Goal: Transaction & Acquisition: Purchase product/service

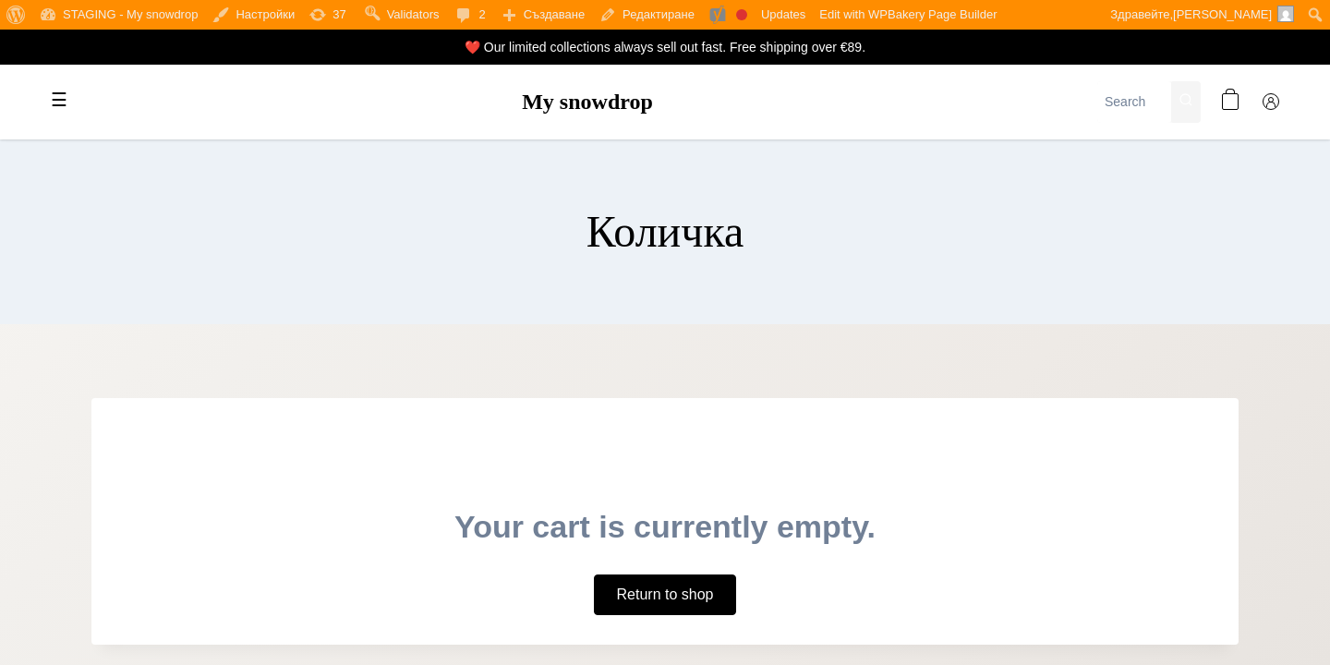
click at [191, 345] on main "Количка Your cart is currently empty. Return to shop" at bounding box center [665, 391] width 1330 height 504
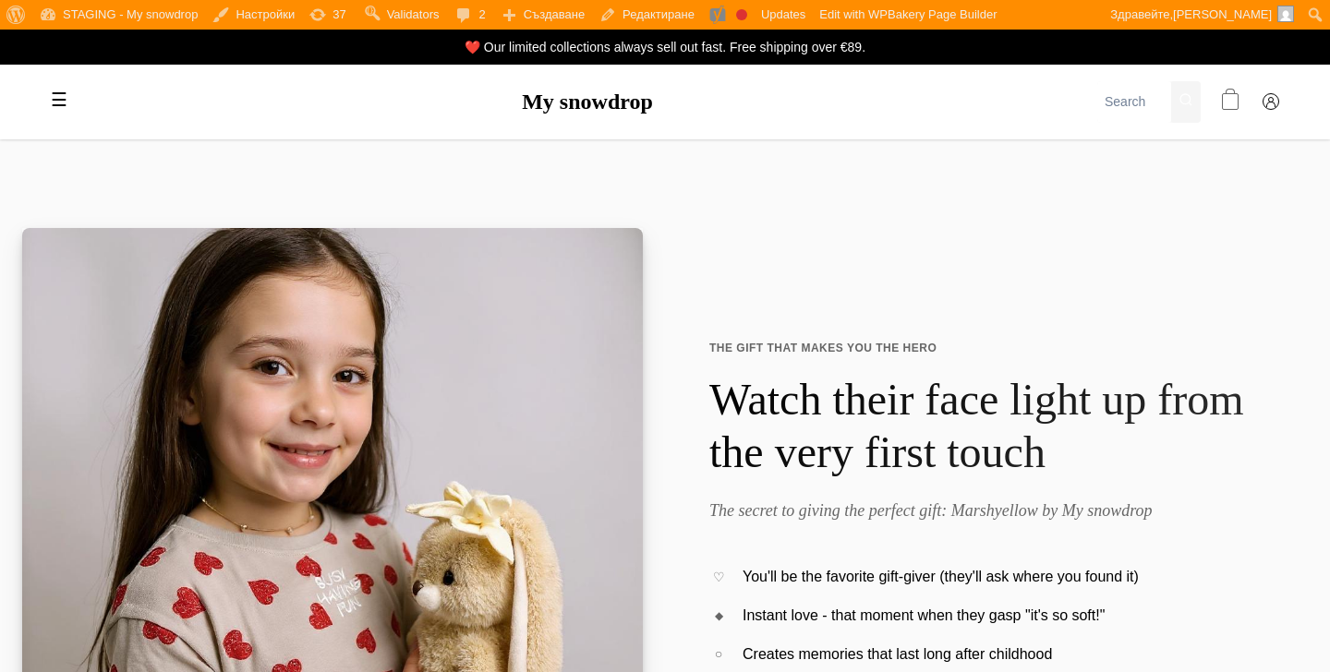
click at [1237, 99] on span at bounding box center [1230, 102] width 17 height 17
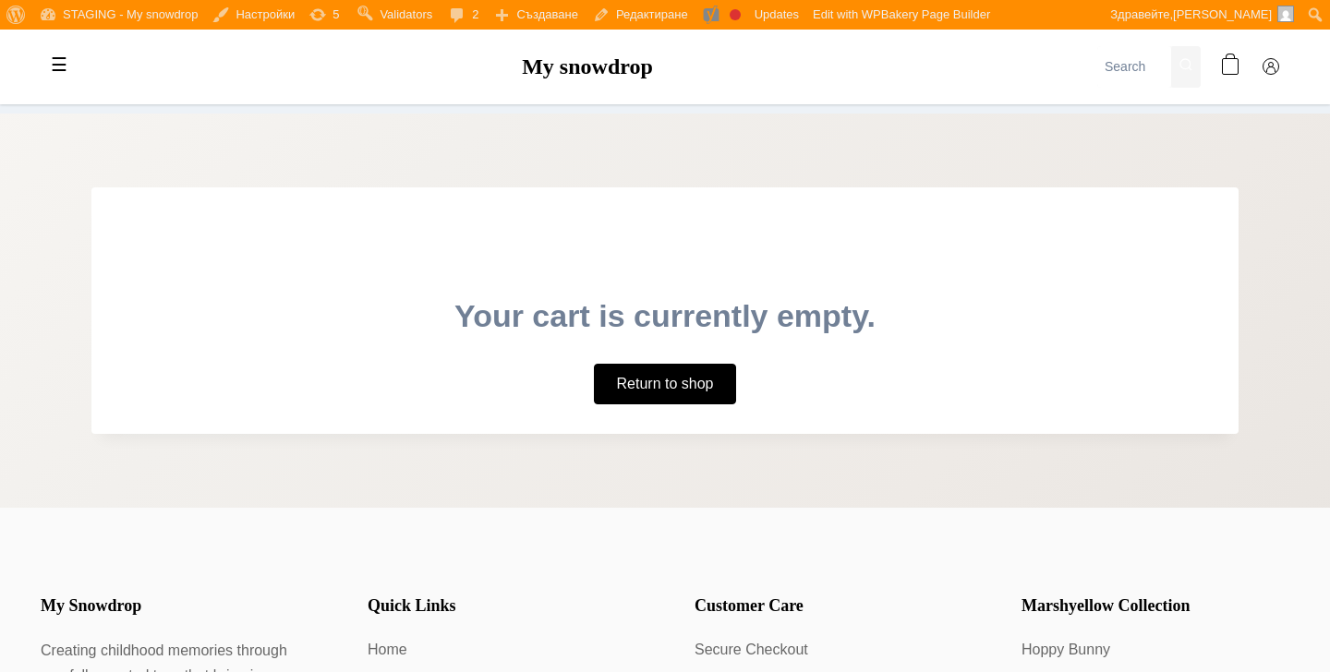
scroll to position [246, 0]
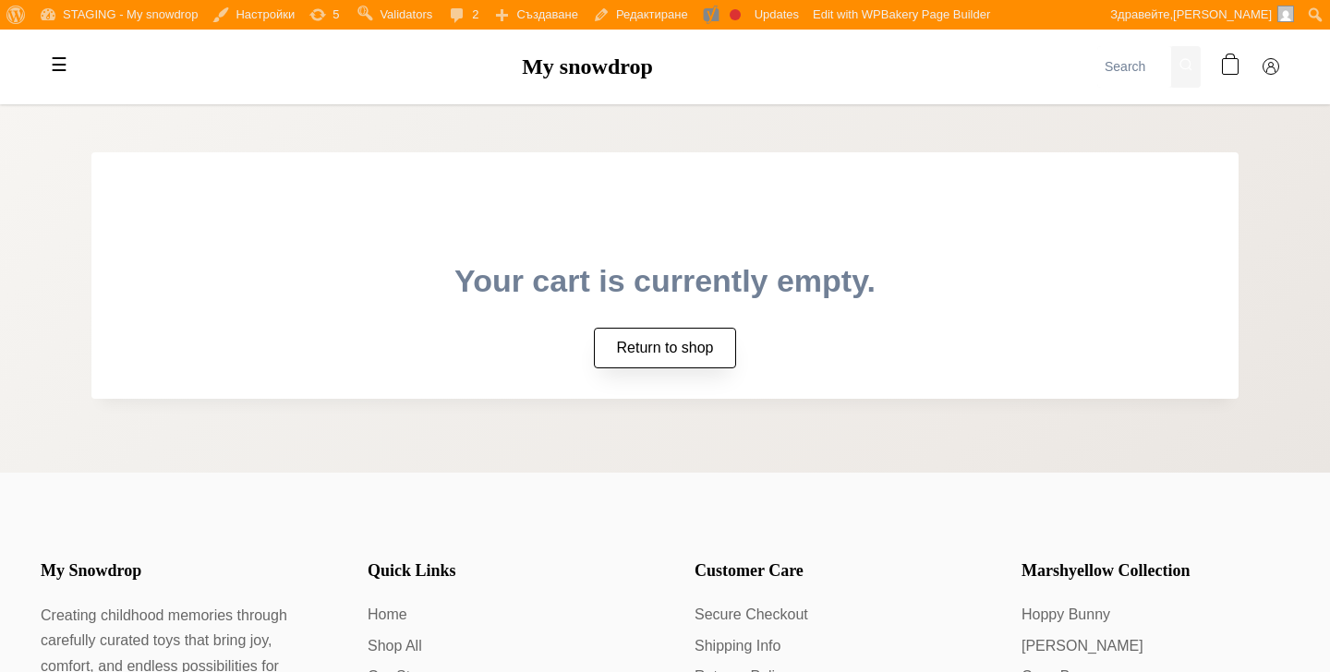
click at [717, 334] on link "Return to shop" at bounding box center [665, 348] width 143 height 41
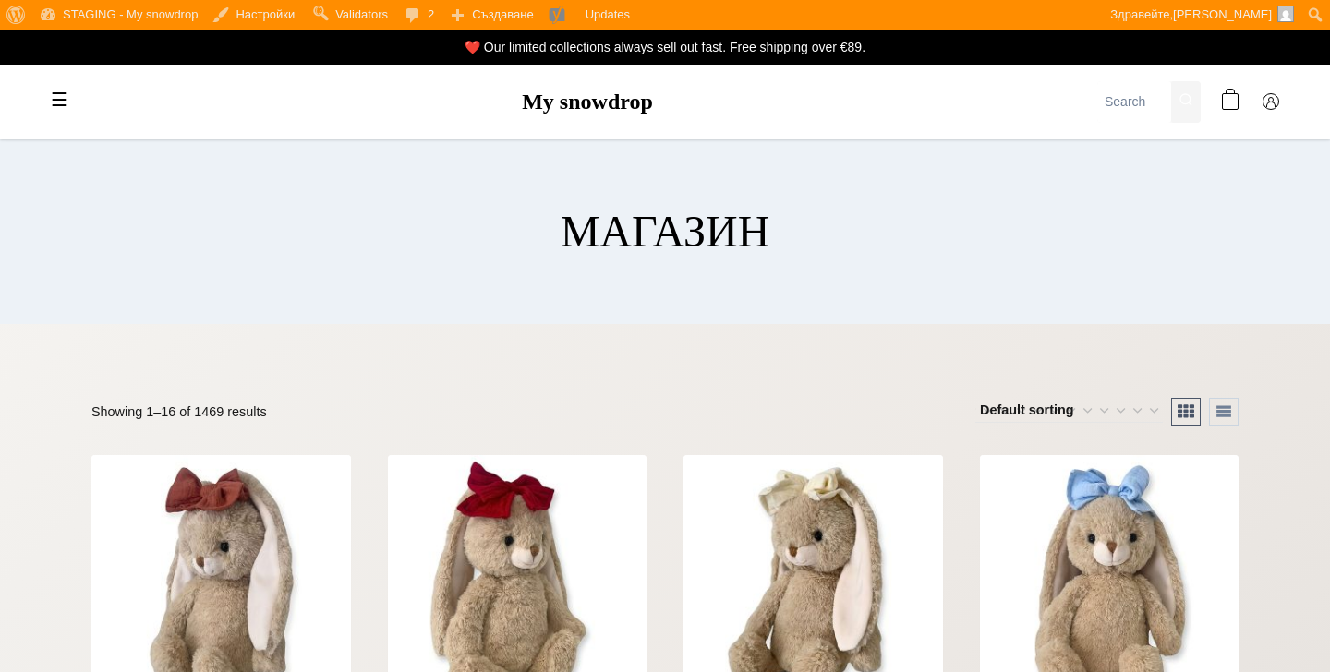
click at [611, 123] on div "☰ My snowdrop 🎁 GIFTS Gift Voucher Gifts for babies / Newborns Gifts for baby s…" at bounding box center [664, 102] width 1293 height 75
click at [616, 109] on link "My snowdrop" at bounding box center [587, 102] width 131 height 24
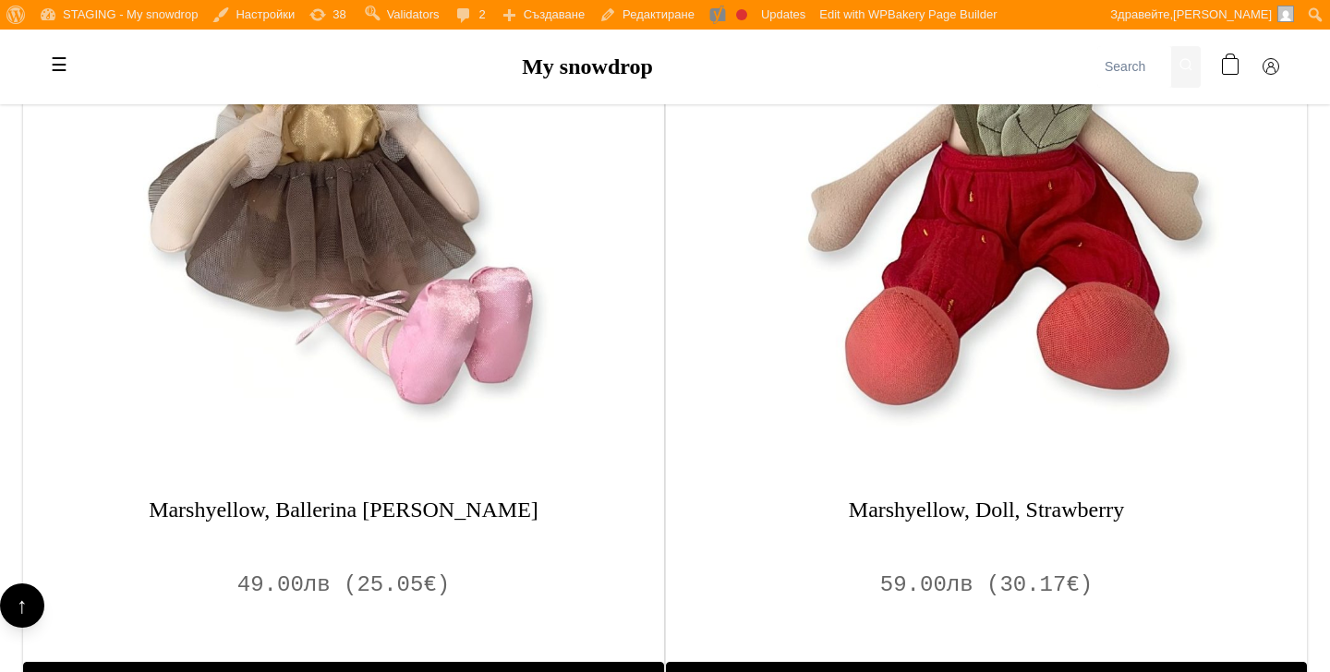
scroll to position [1469, 0]
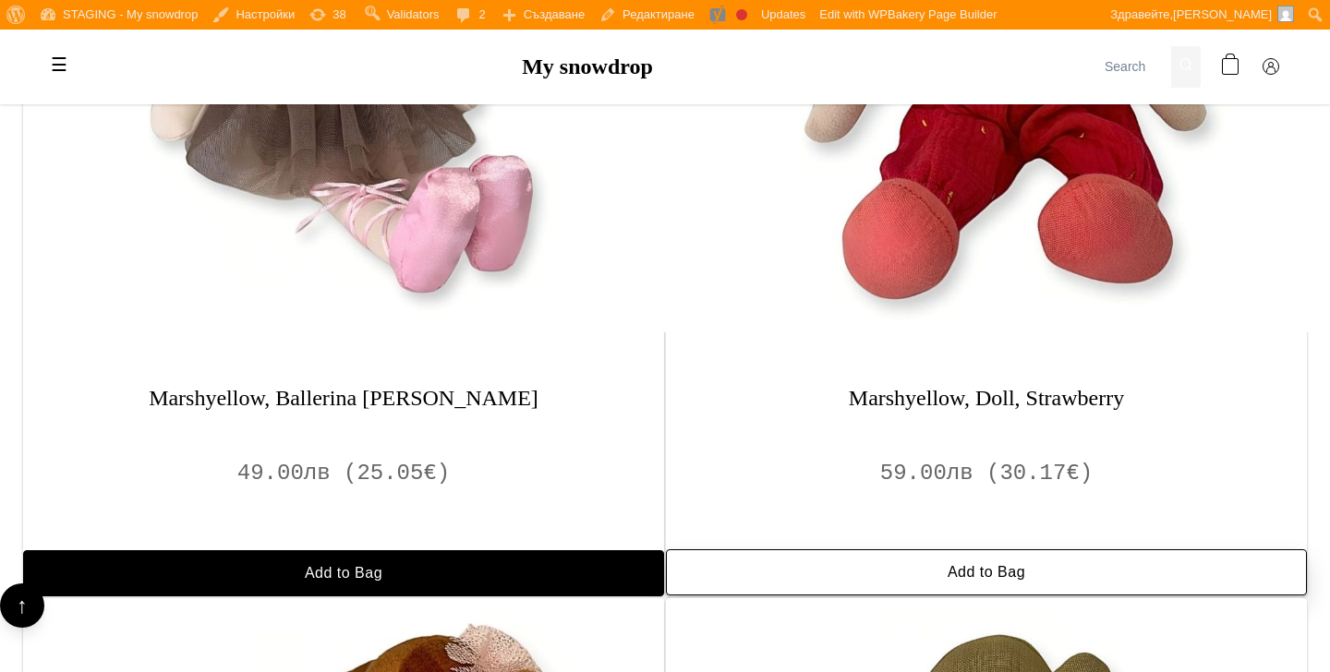
click at [895, 568] on button "Add to Bag" at bounding box center [986, 572] width 641 height 46
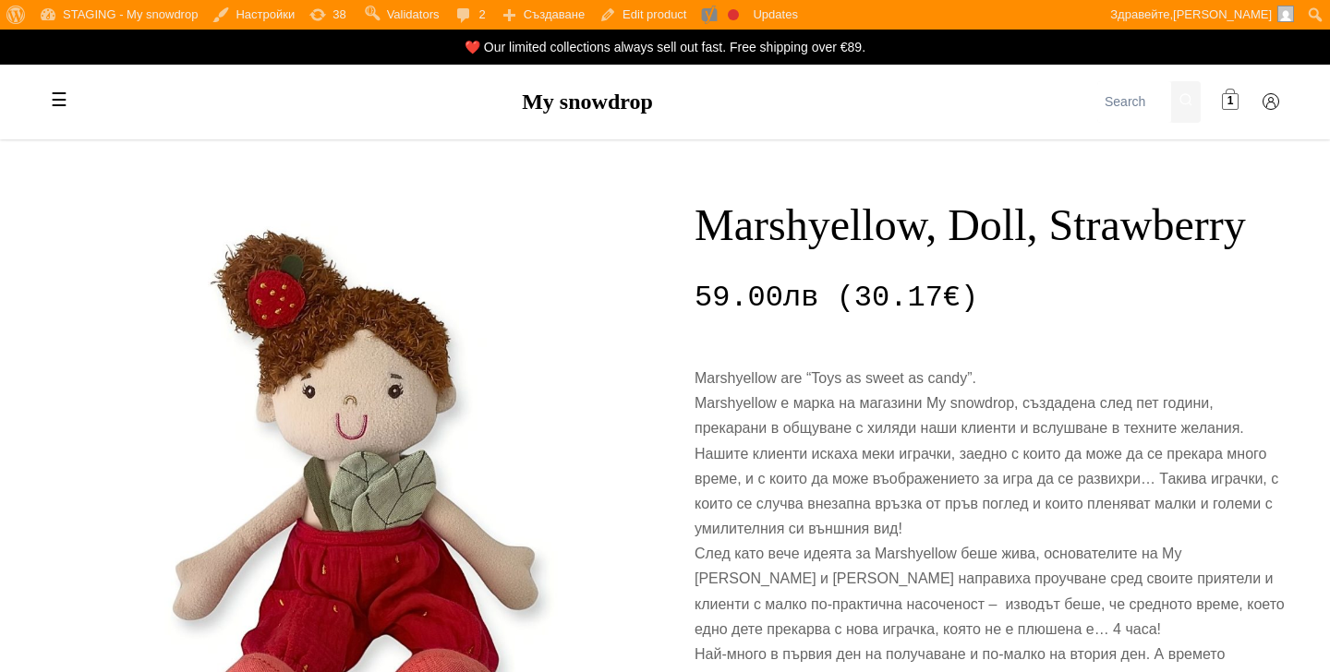
click at [1229, 98] on span "1" at bounding box center [1230, 102] width 6 height 18
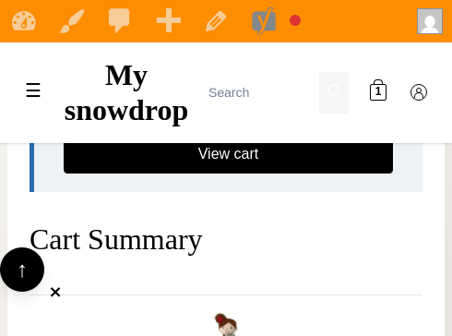
scroll to position [340, 0]
